Goal: Task Accomplishment & Management: Manage account settings

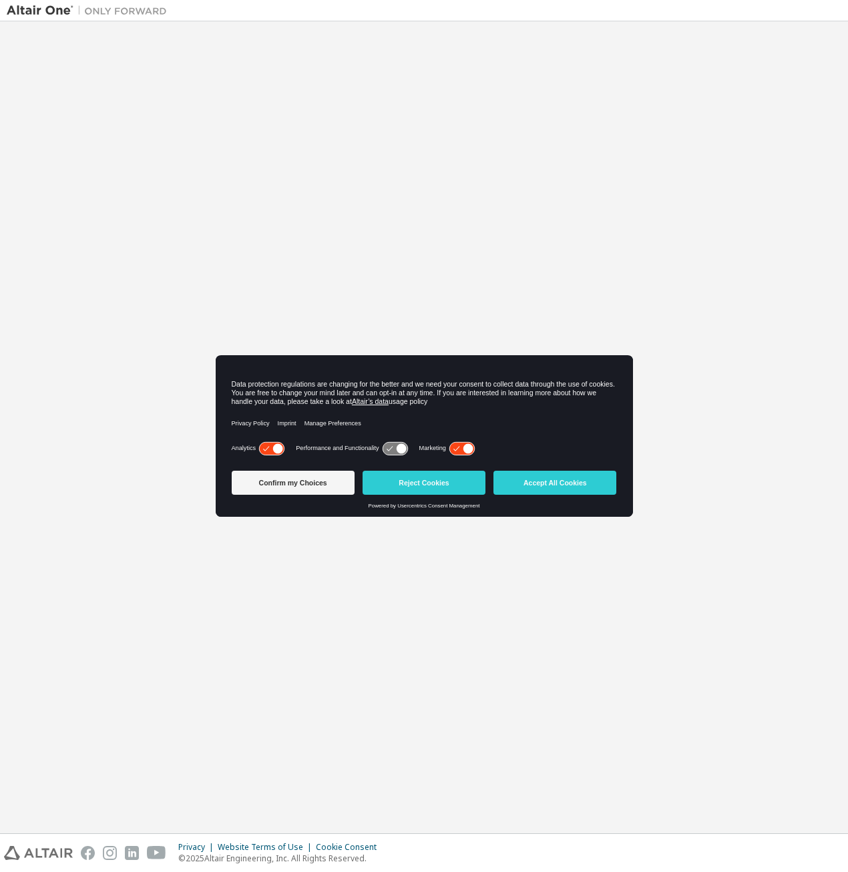
click at [378, 245] on div "Welcome to the Altair One Admin Portal Need Help? Please make sure that you pro…" at bounding box center [424, 427] width 834 height 798
click at [546, 477] on button "Accept All Cookies" at bounding box center [554, 483] width 123 height 24
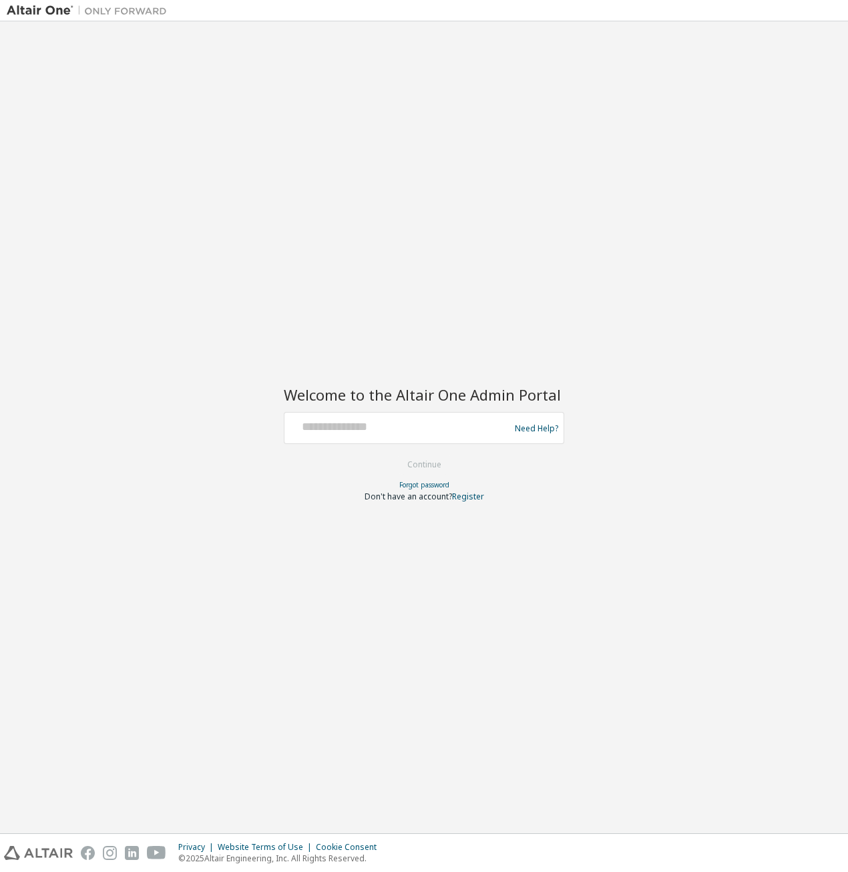
click at [394, 436] on div at bounding box center [399, 427] width 218 height 25
click at [395, 428] on input "text" at bounding box center [399, 424] width 218 height 19
type input "**********"
click at [417, 459] on button "Continue" at bounding box center [424, 464] width 62 height 20
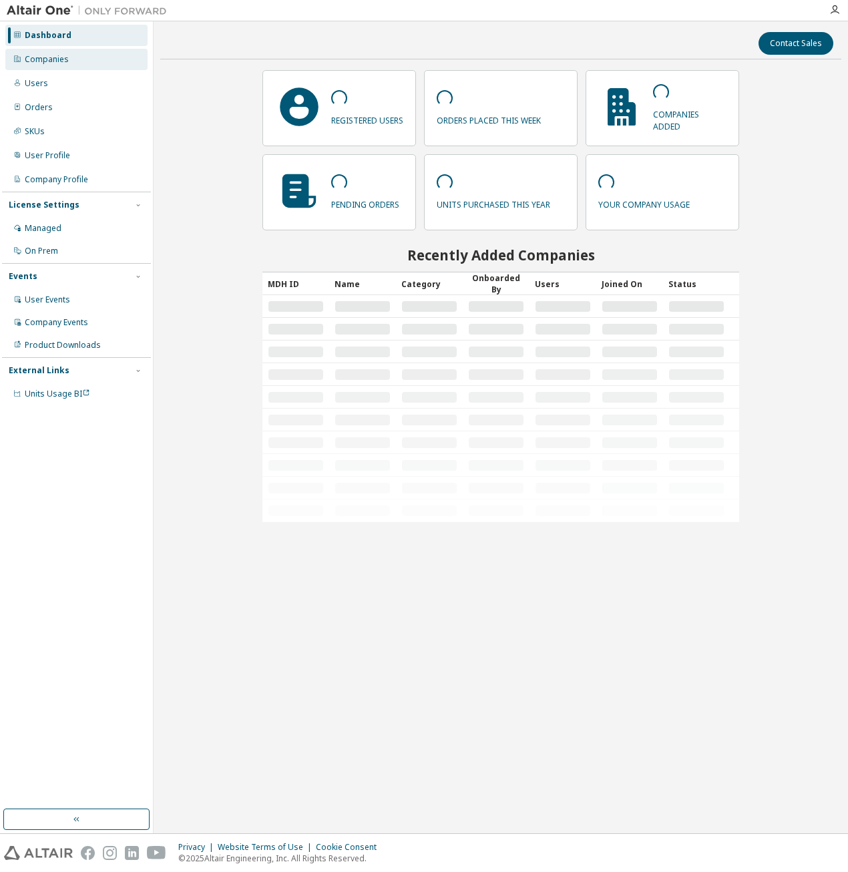
click at [45, 62] on div "Companies" at bounding box center [47, 59] width 44 height 11
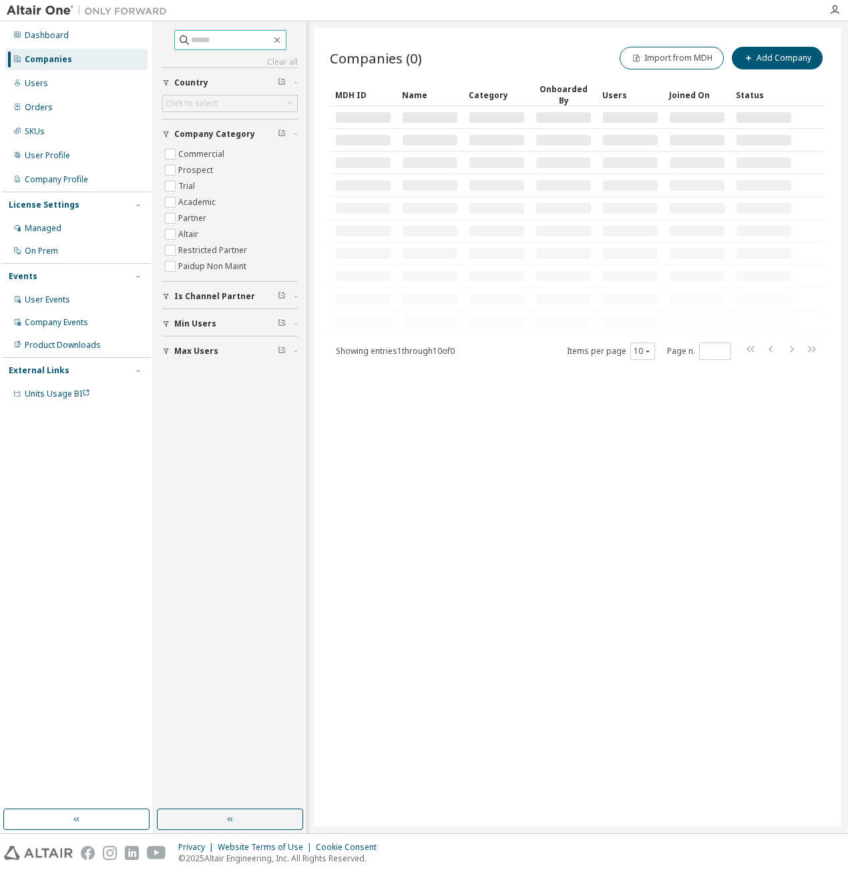
click at [210, 38] on input "text" at bounding box center [231, 39] width 80 height 13
type input "*****"
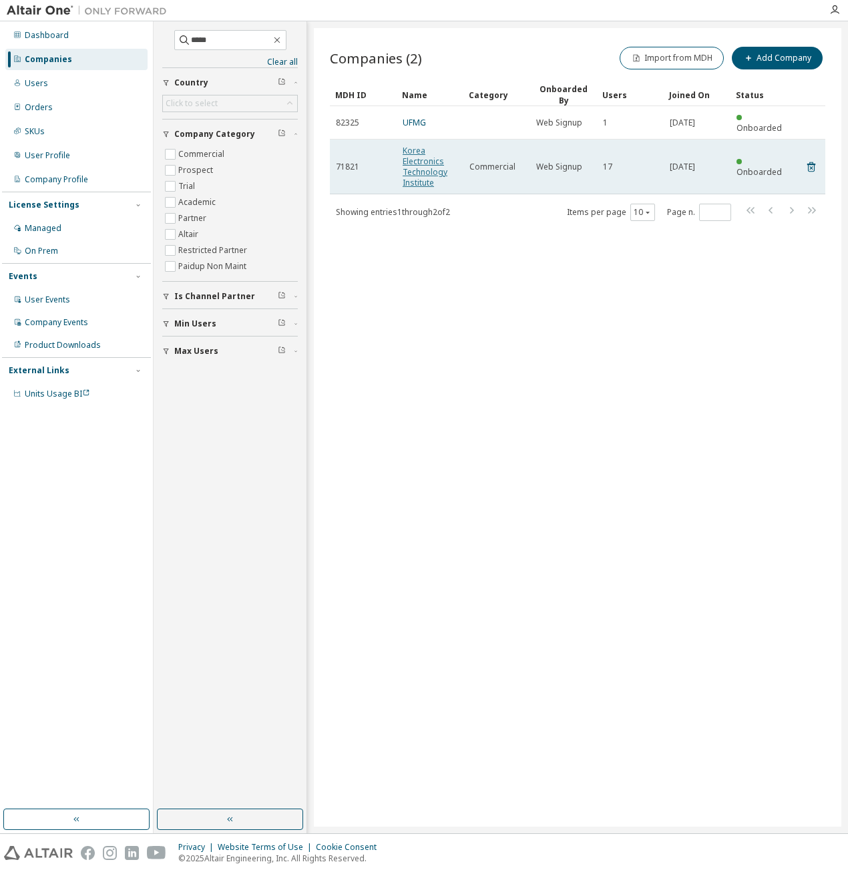
click at [427, 147] on link "Korea Electronics Technology Institute" at bounding box center [424, 166] width 45 height 43
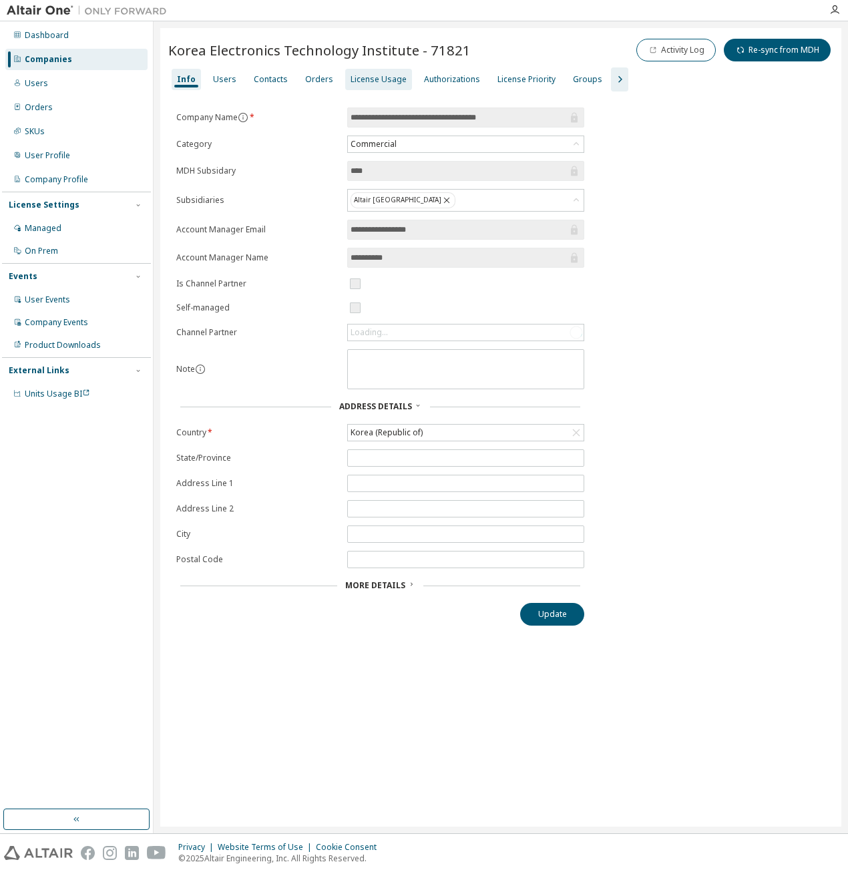
click at [373, 79] on div "License Usage" at bounding box center [378, 79] width 56 height 11
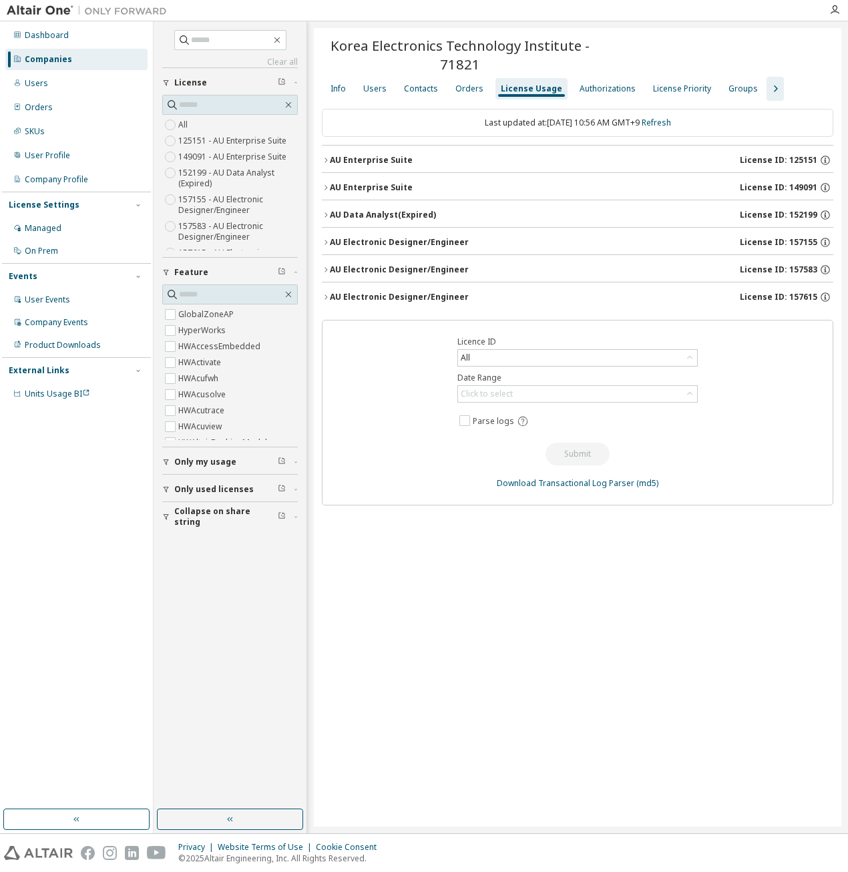
click at [400, 242] on div "AU Electronic Designer/Engineer" at bounding box center [399, 242] width 139 height 11
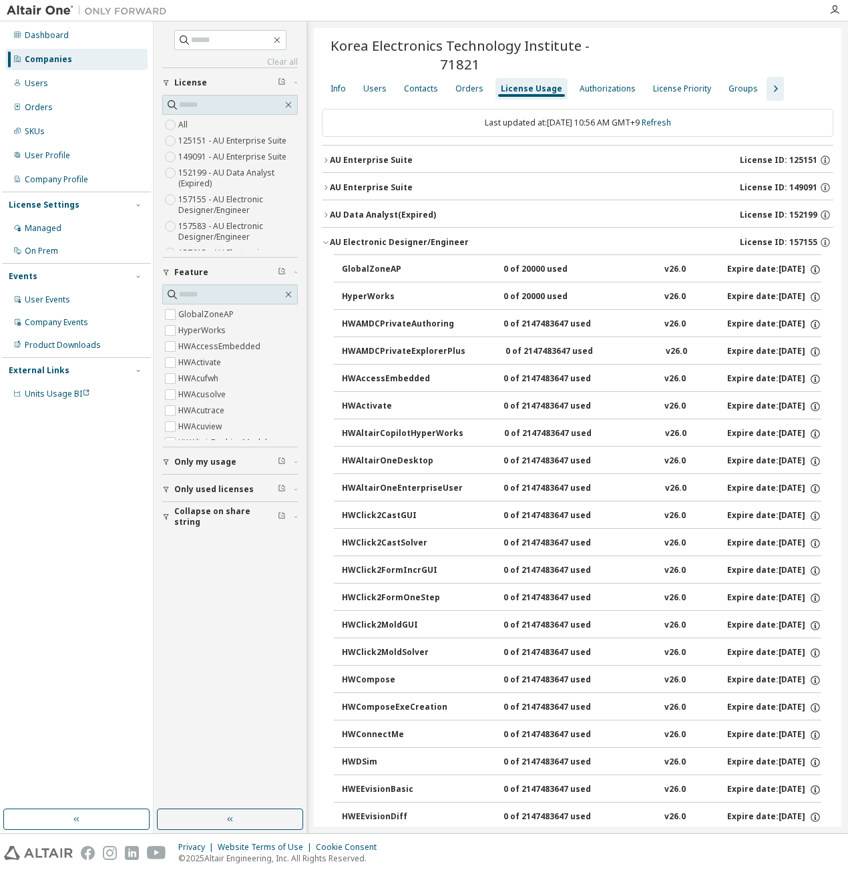
click at [325, 240] on icon "button" at bounding box center [326, 242] width 8 height 8
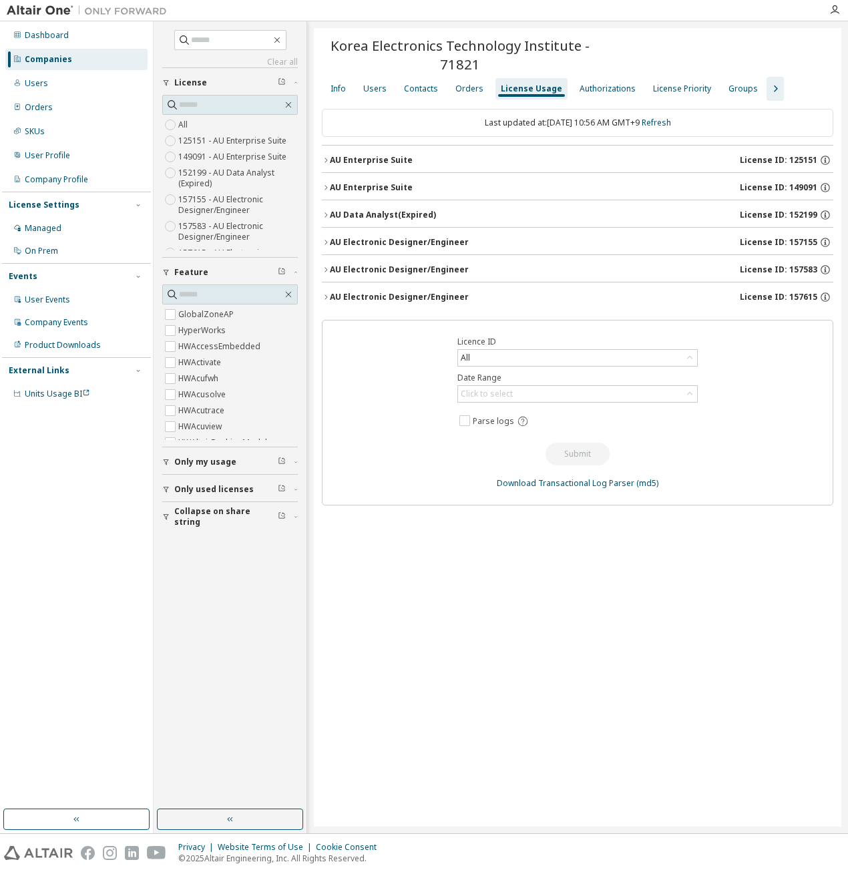
click at [390, 266] on div "AU Electronic Designer/Engineer" at bounding box center [399, 269] width 139 height 11
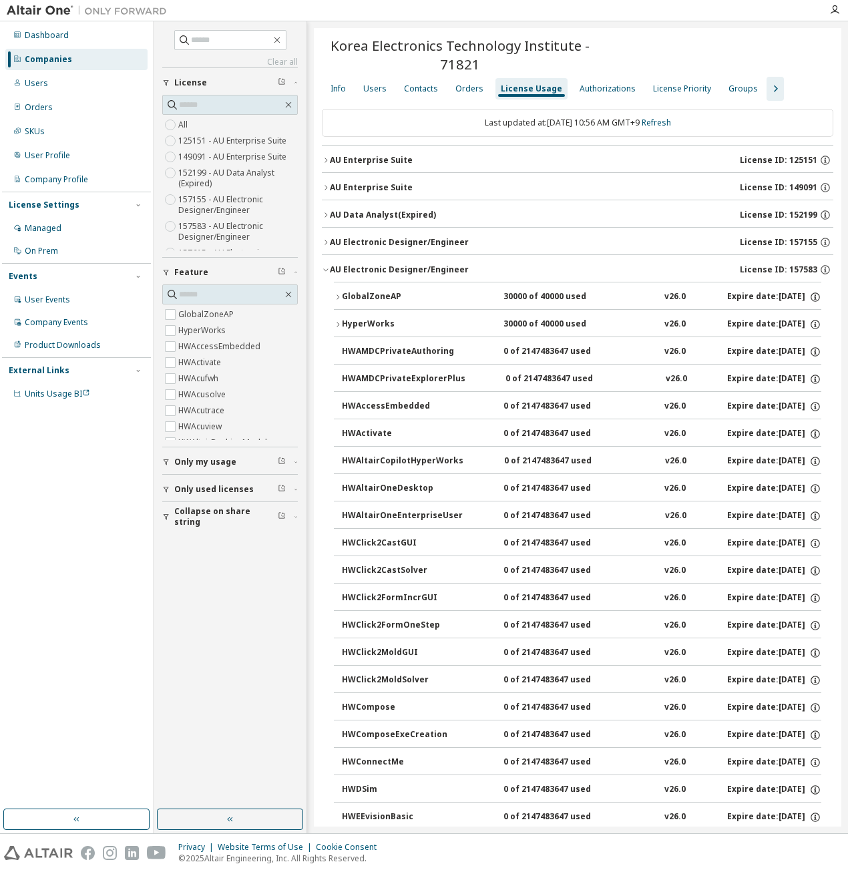
click at [328, 266] on icon "button" at bounding box center [326, 270] width 8 height 8
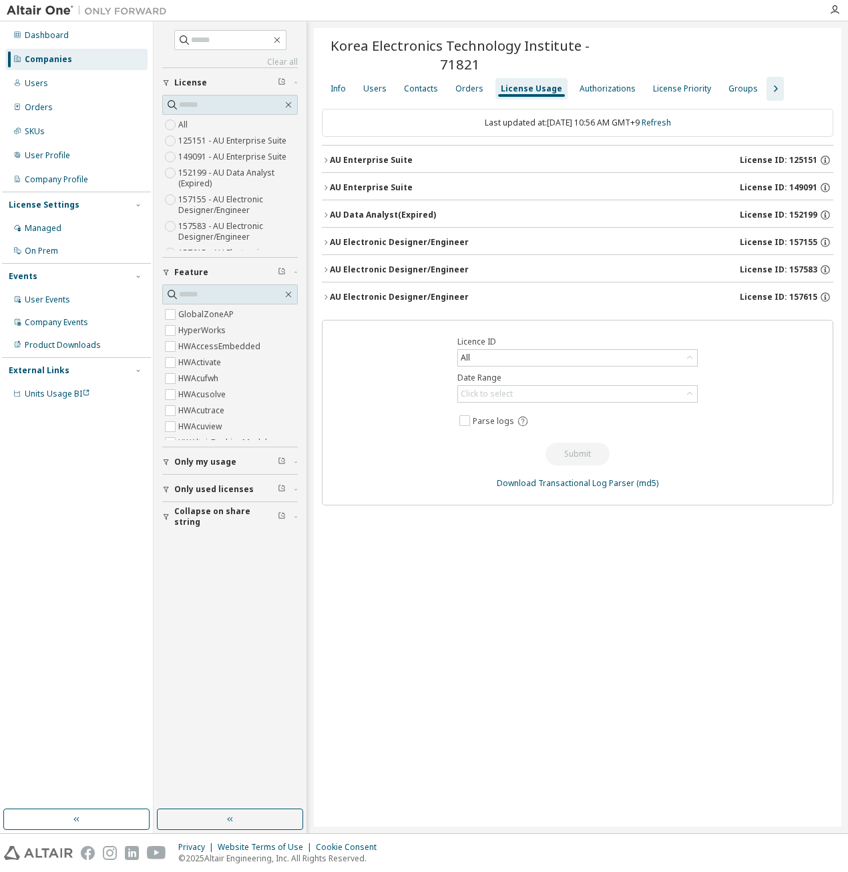
click at [383, 296] on div "AU Electronic Designer/Engineer" at bounding box center [399, 297] width 139 height 11
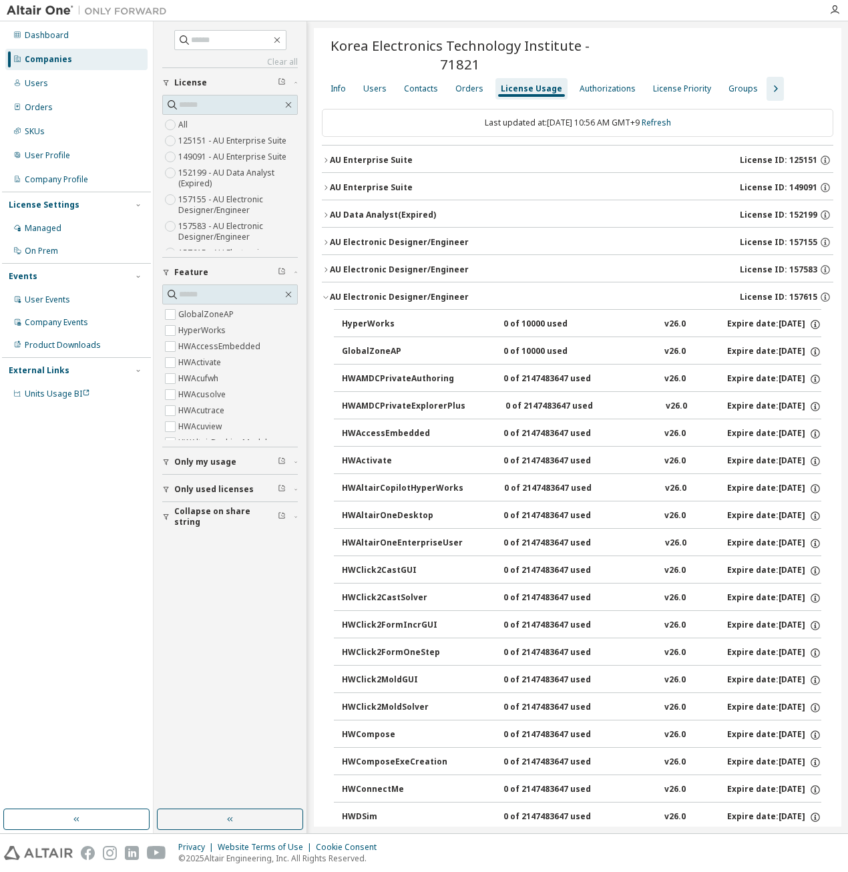
click at [322, 294] on icon "button" at bounding box center [326, 297] width 8 height 8
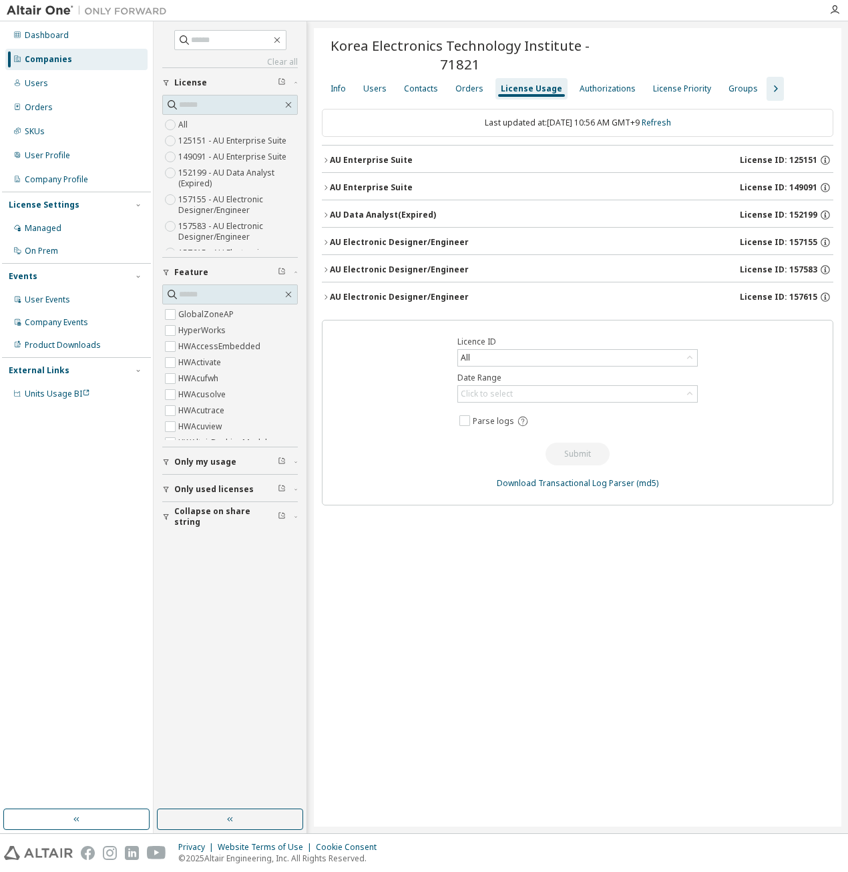
click at [353, 297] on div "AU Electronic Designer/Engineer" at bounding box center [399, 297] width 139 height 11
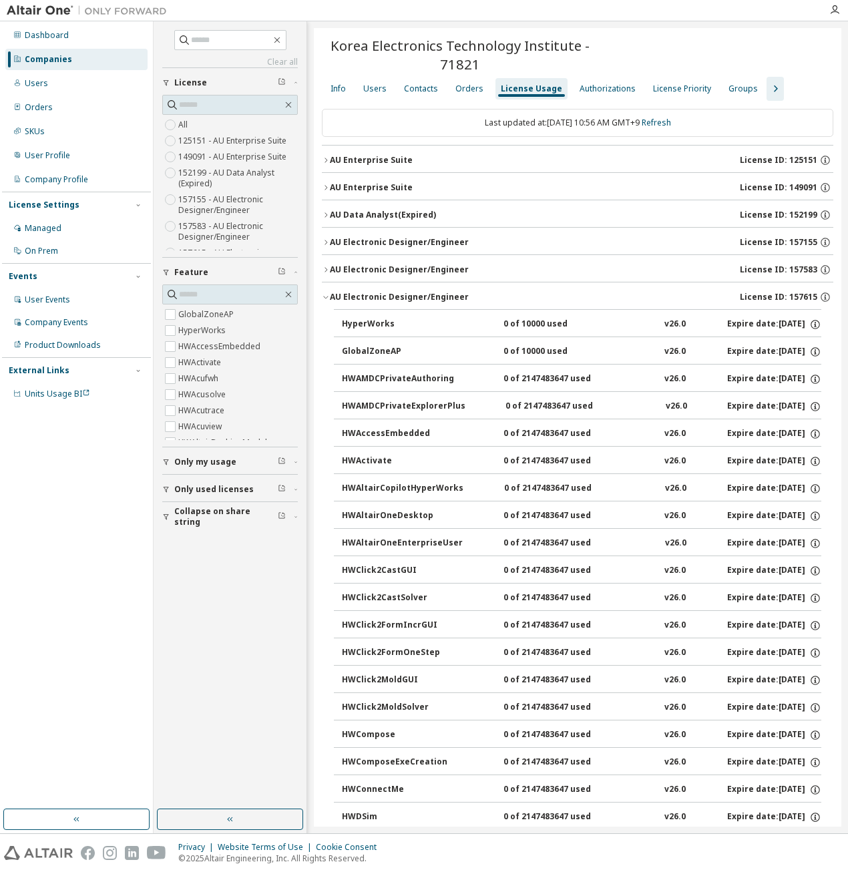
click at [353, 297] on div "AU Electronic Designer/Engineer" at bounding box center [399, 297] width 139 height 11
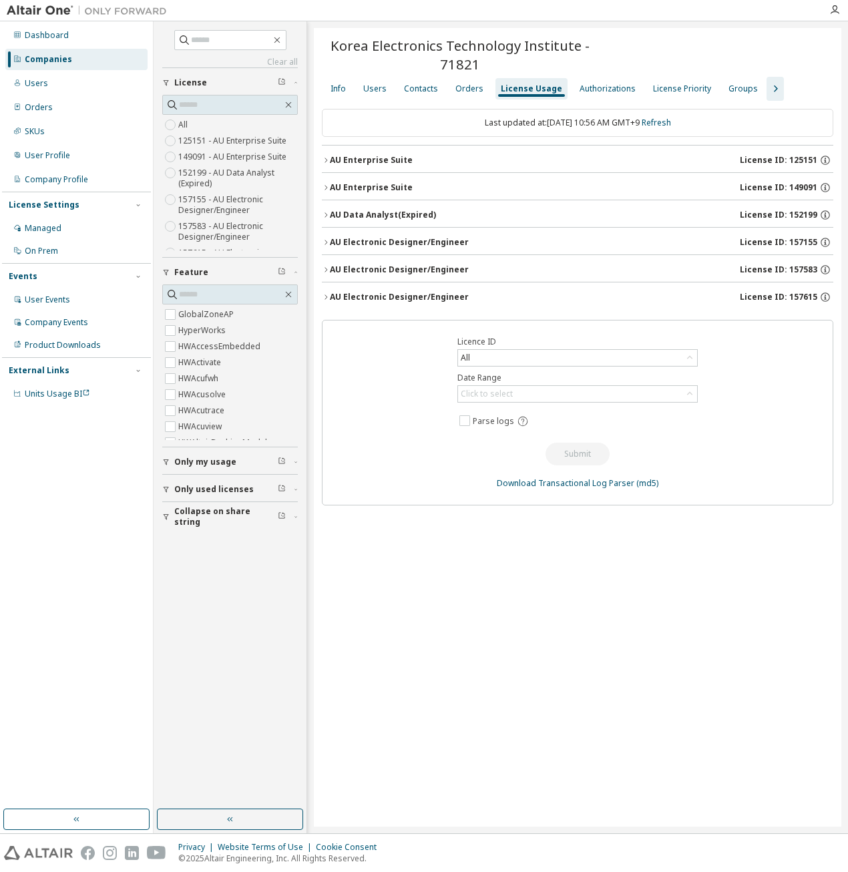
click at [353, 297] on div "AU Electronic Designer/Engineer" at bounding box center [399, 297] width 139 height 11
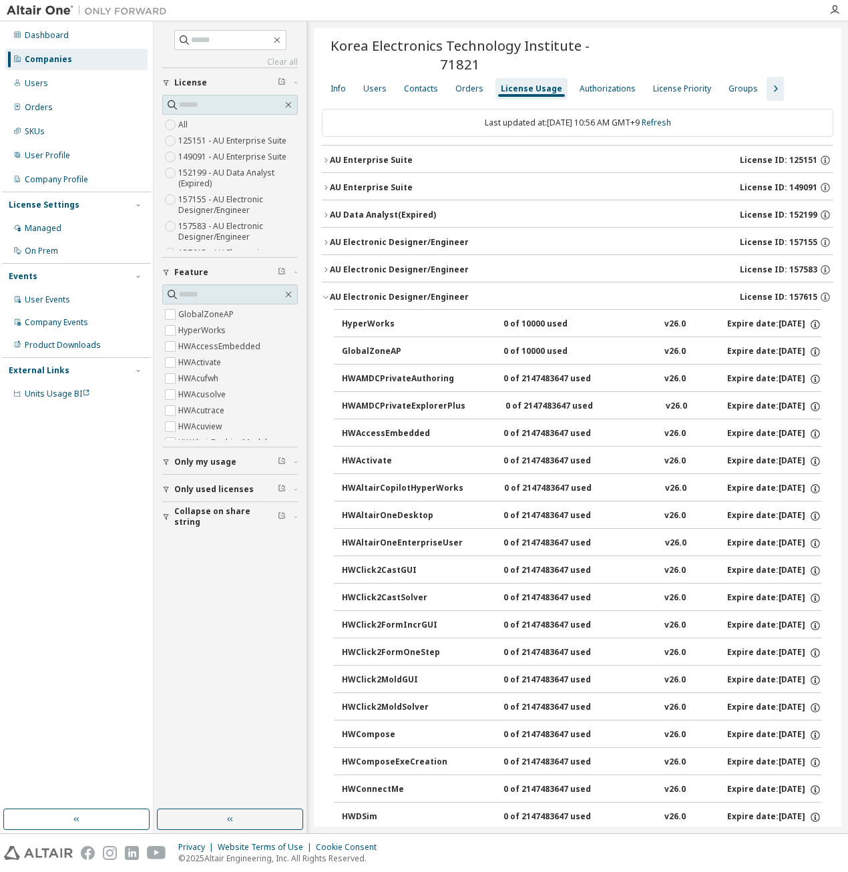
click at [380, 270] on div "AU Electronic Designer/Engineer" at bounding box center [399, 269] width 139 height 11
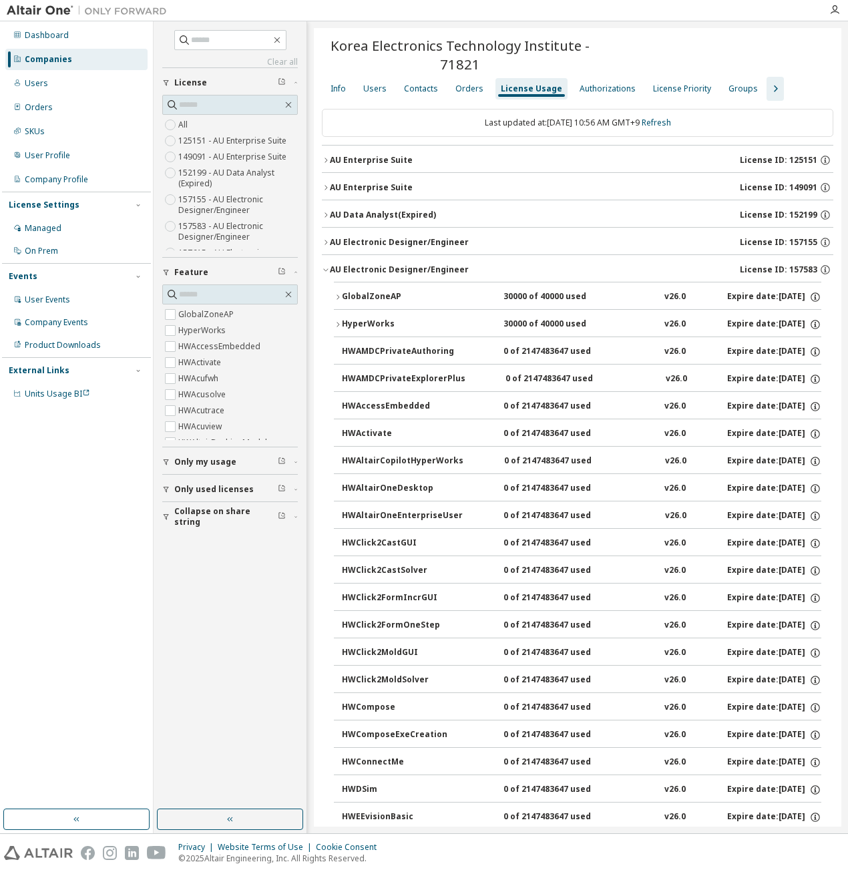
click at [393, 240] on div "AU Electronic Designer/Engineer" at bounding box center [399, 242] width 139 height 11
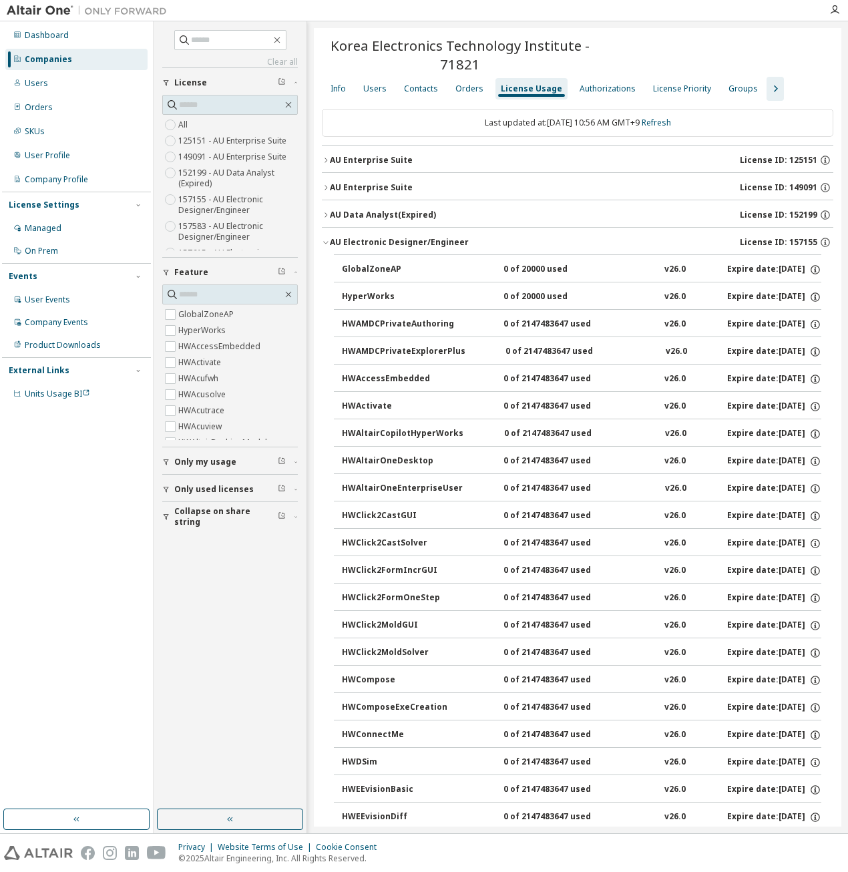
click at [327, 240] on icon "button" at bounding box center [326, 242] width 8 height 8
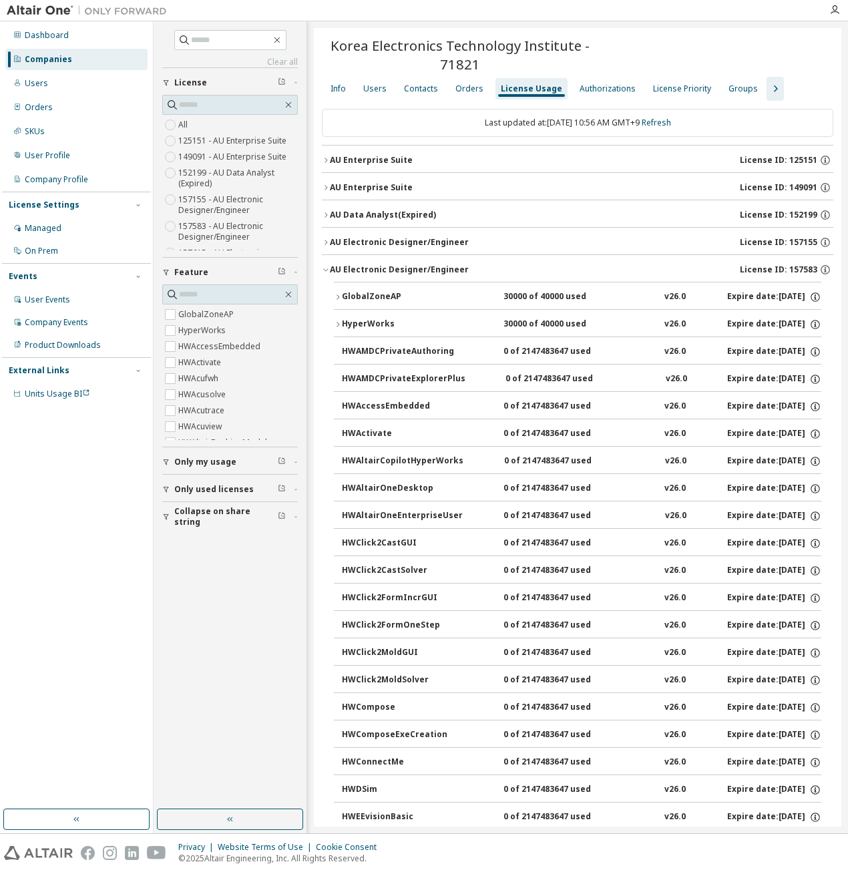
click at [324, 266] on icon "button" at bounding box center [326, 270] width 8 height 8
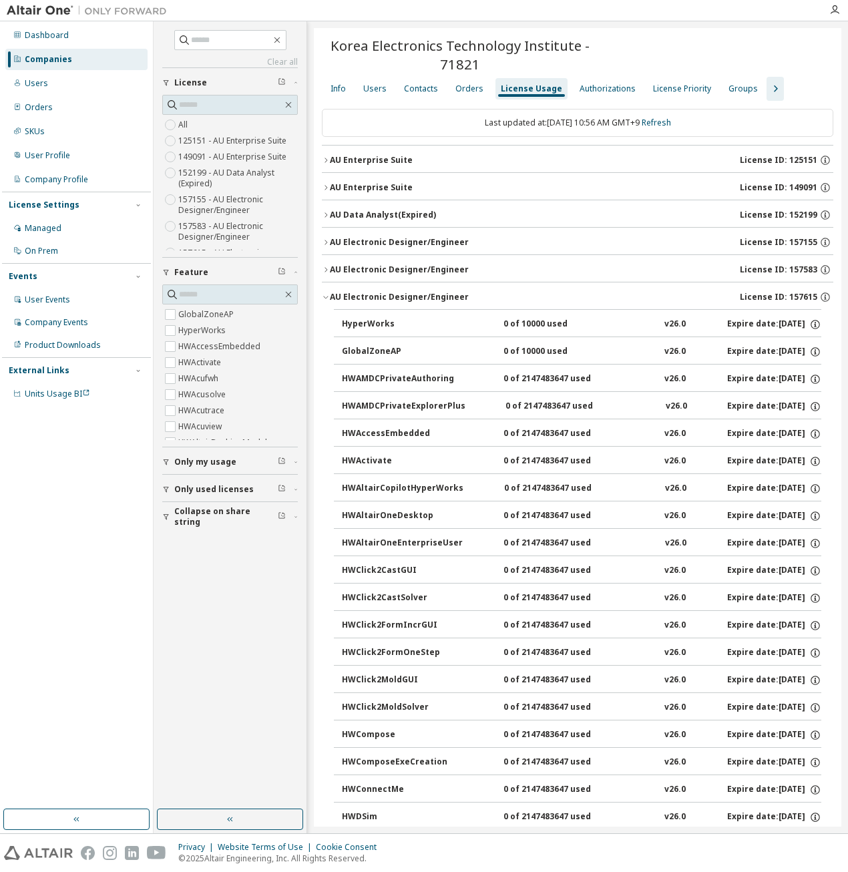
click at [328, 294] on icon "button" at bounding box center [326, 297] width 8 height 8
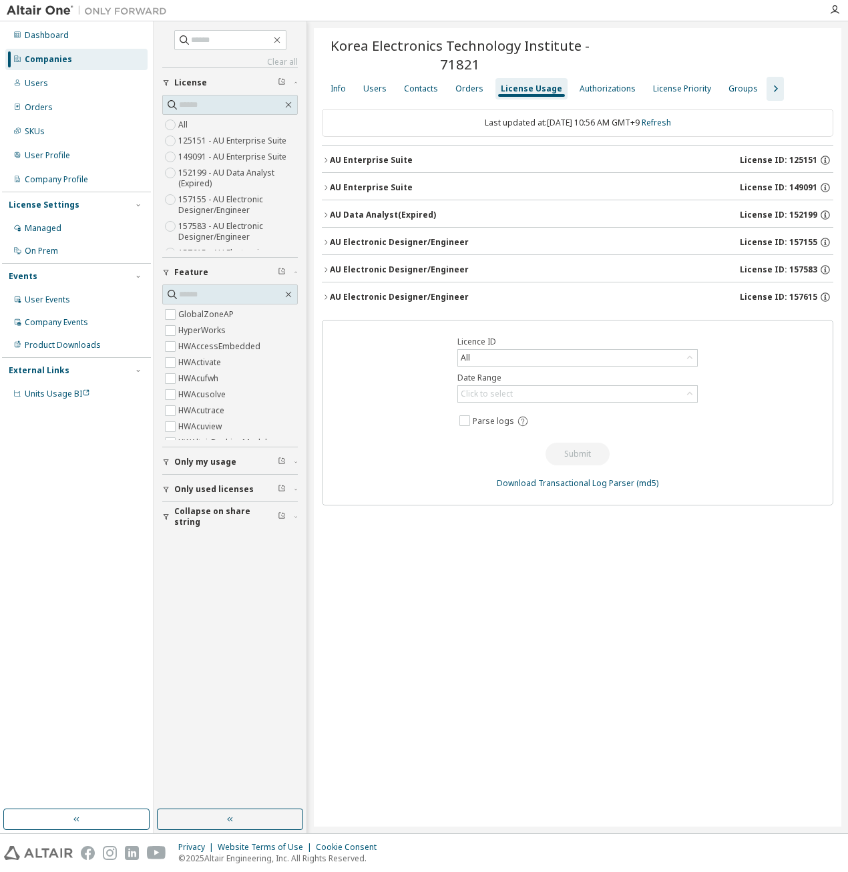
click at [356, 296] on div "AU Electronic Designer/Engineer" at bounding box center [399, 297] width 139 height 11
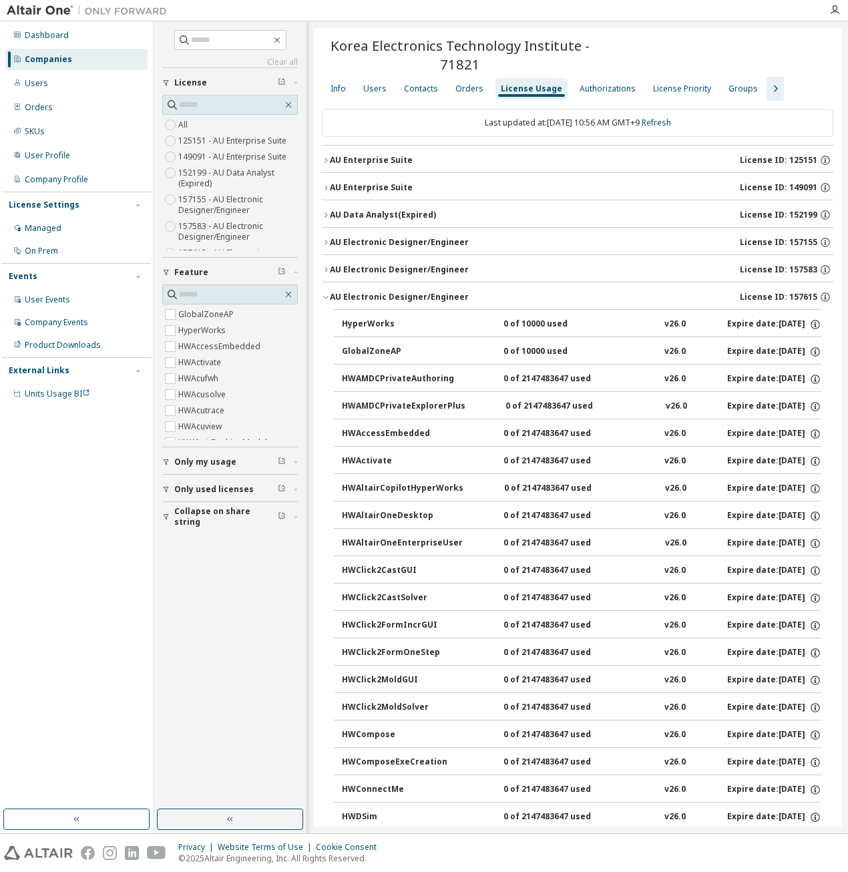
click at [328, 298] on icon "button" at bounding box center [326, 297] width 8 height 8
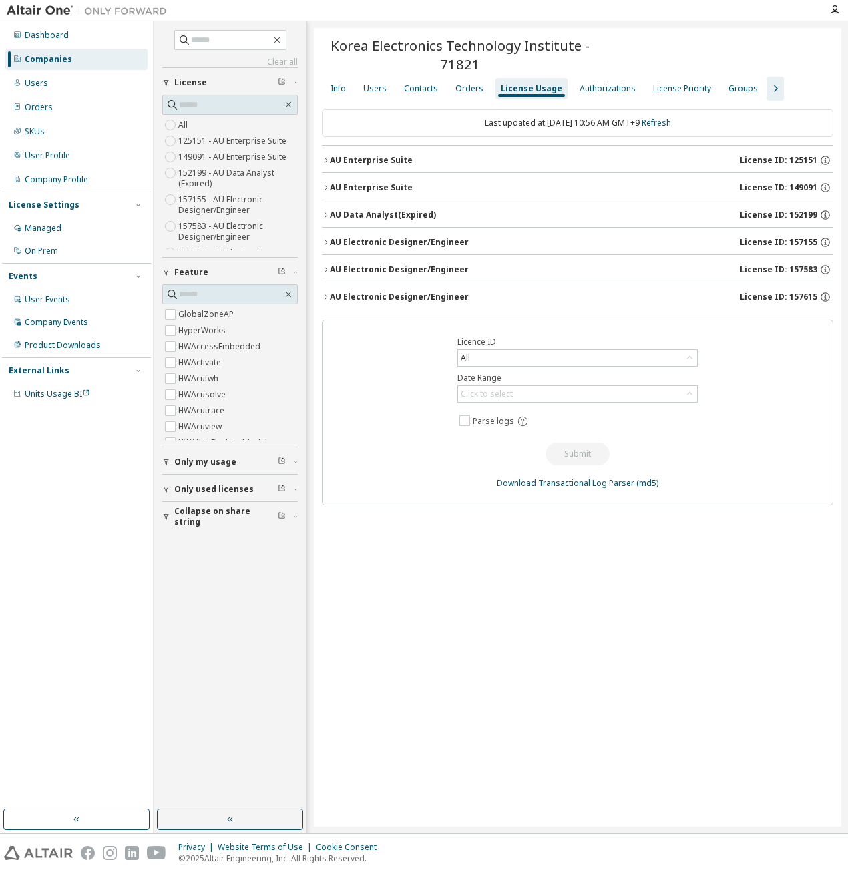
click at [333, 187] on div "AU Enterprise Suite" at bounding box center [371, 187] width 83 height 11
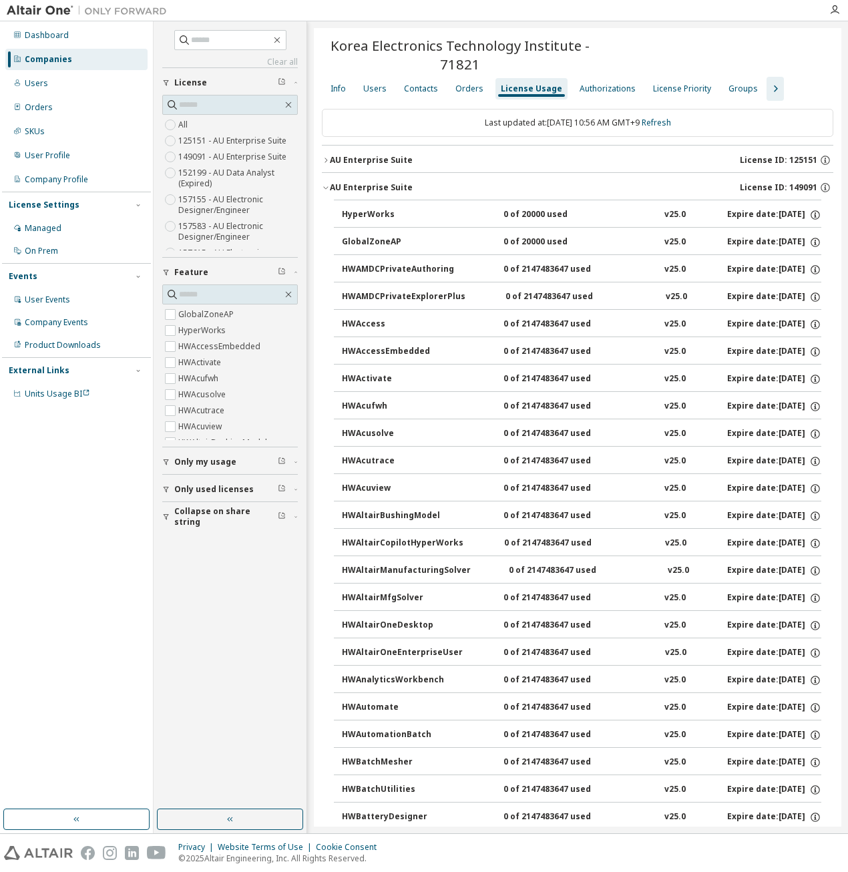
click at [325, 161] on icon "button" at bounding box center [326, 160] width 8 height 8
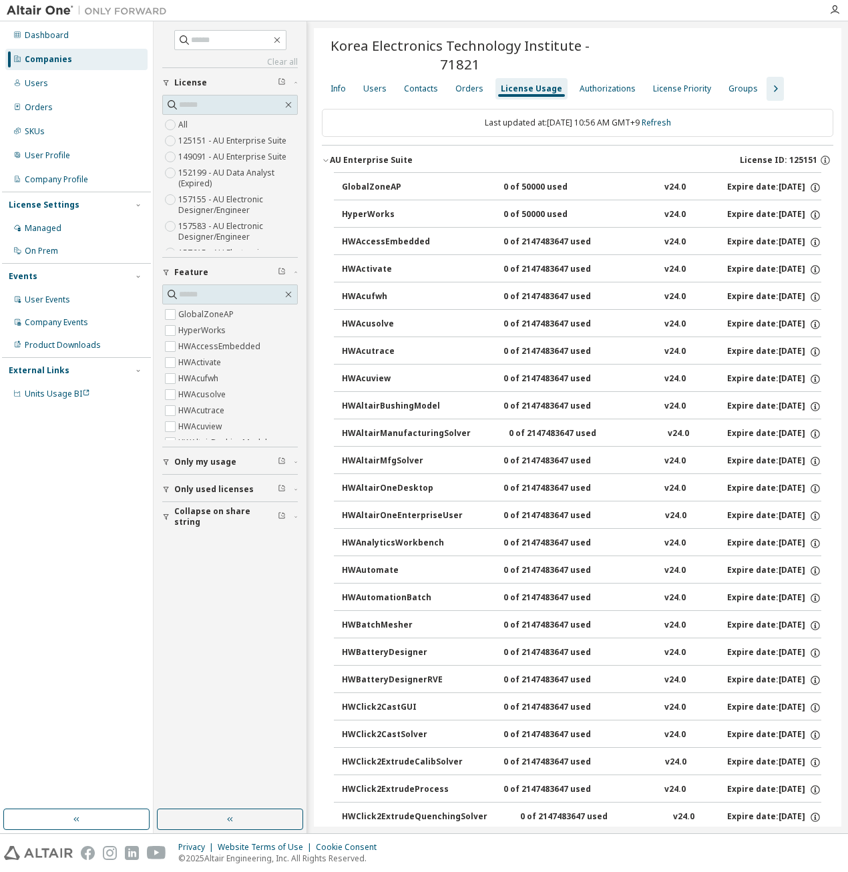
click at [328, 158] on icon "button" at bounding box center [326, 160] width 8 height 8
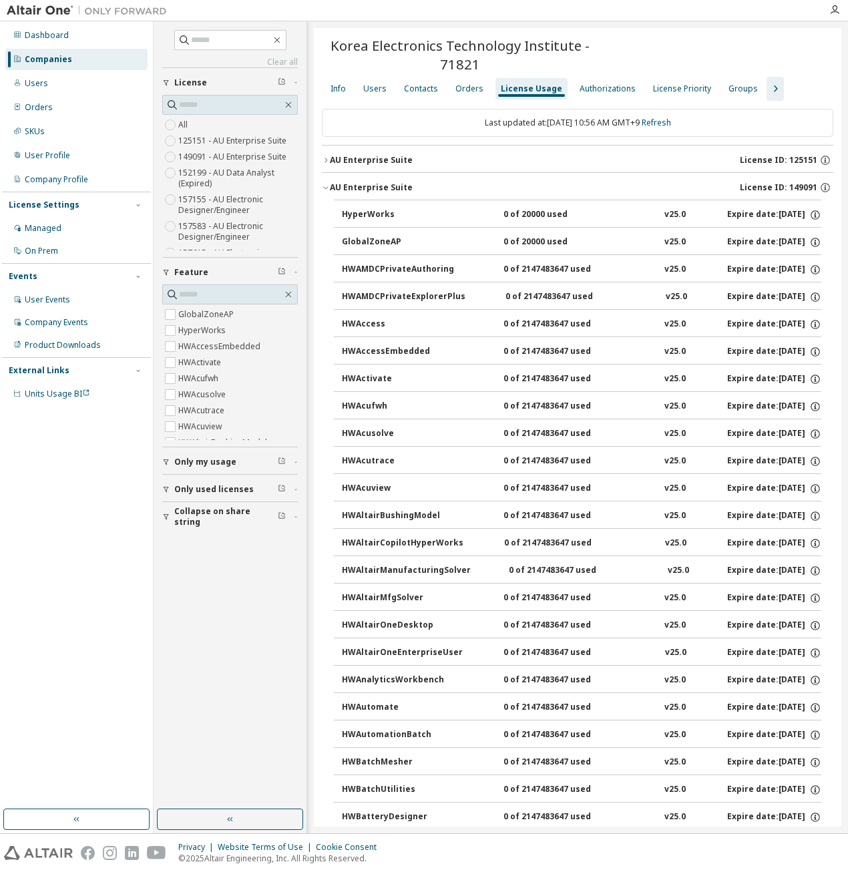
click at [328, 186] on icon "button" at bounding box center [326, 188] width 8 height 8
